Goal: Check status

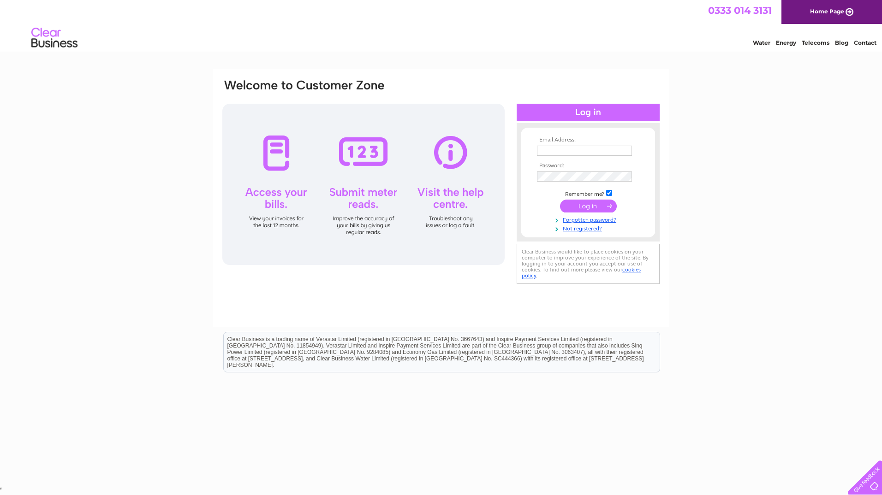
type input "paulbyrd09@gmail.com"
click at [595, 205] on input "submit" at bounding box center [588, 206] width 57 height 13
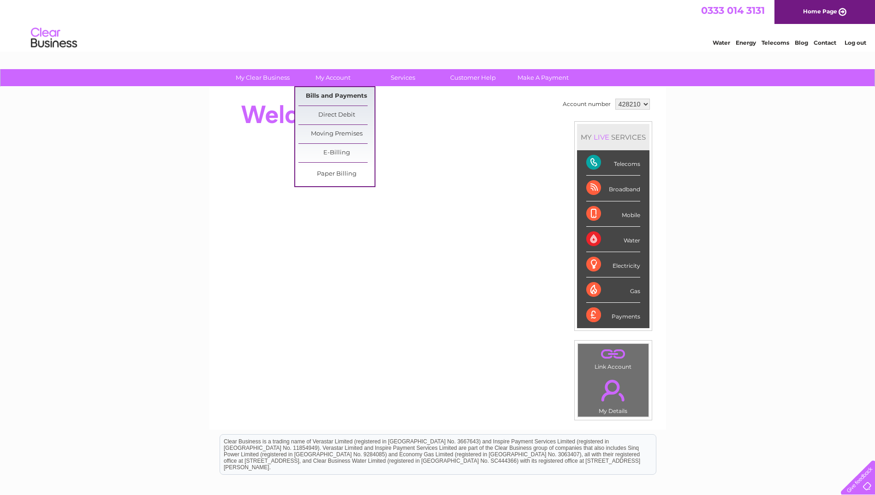
click at [343, 95] on link "Bills and Payments" at bounding box center [336, 96] width 76 height 18
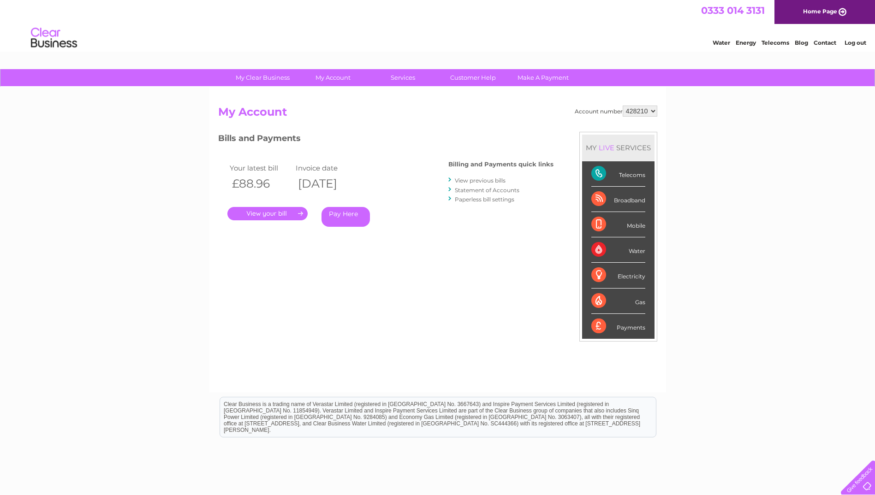
click at [289, 213] on link "." at bounding box center [267, 213] width 80 height 13
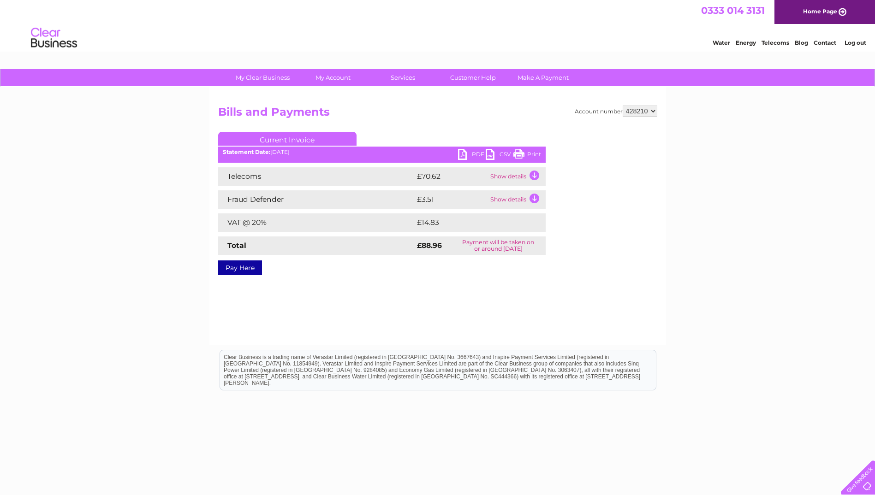
click at [464, 154] on link "PDF" at bounding box center [472, 155] width 28 height 13
